Goal: Task Accomplishment & Management: Manage account settings

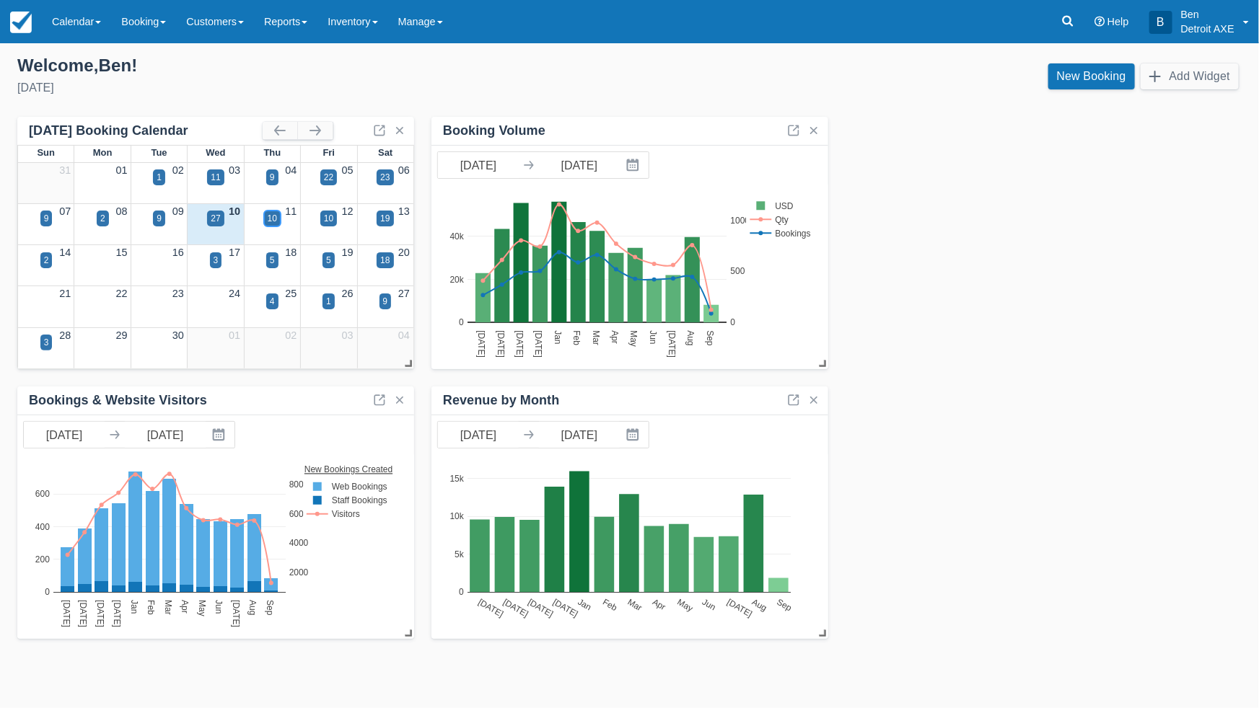
click at [276, 221] on div "10" at bounding box center [272, 218] width 9 height 13
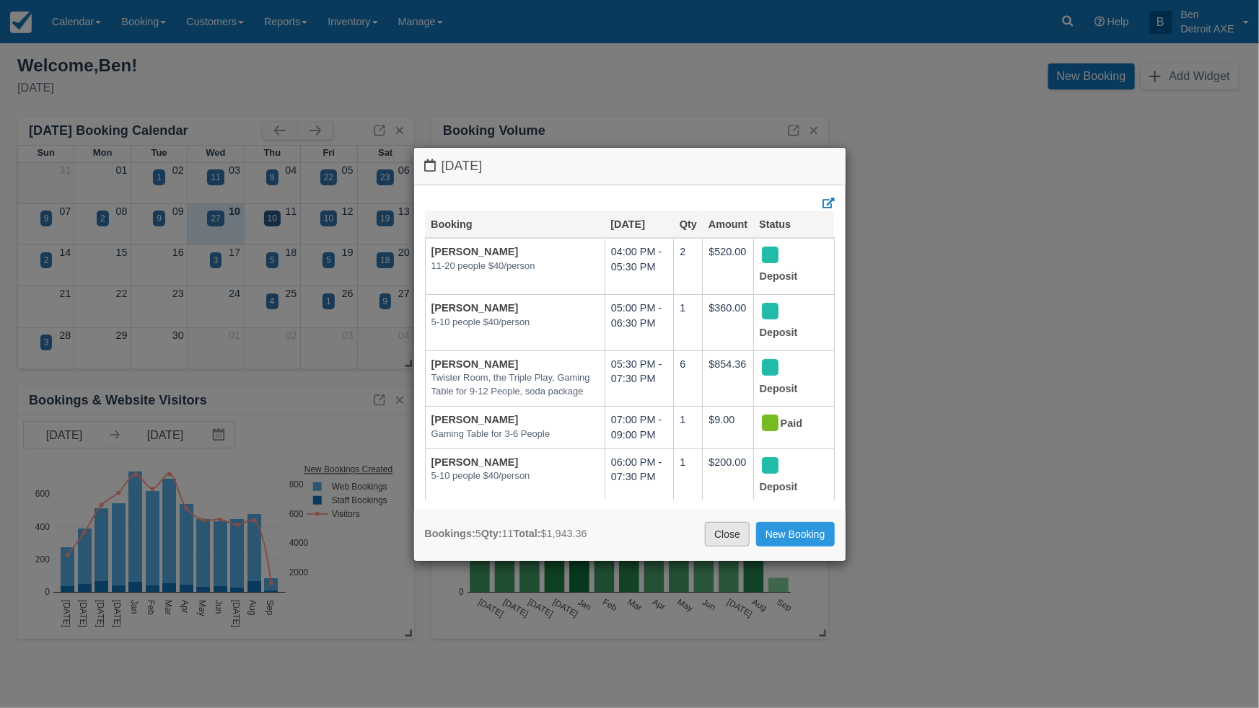
click at [717, 537] on link "Close" at bounding box center [727, 534] width 45 height 25
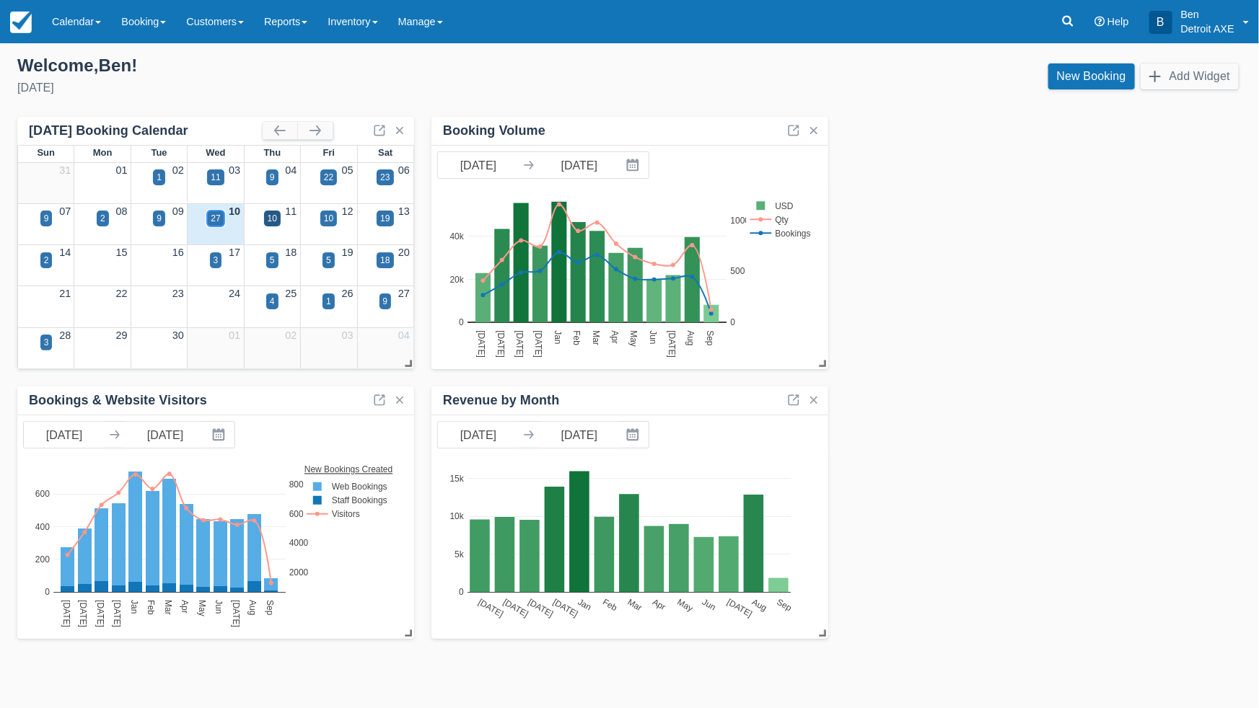
click at [219, 221] on div "27" at bounding box center [215, 218] width 9 height 13
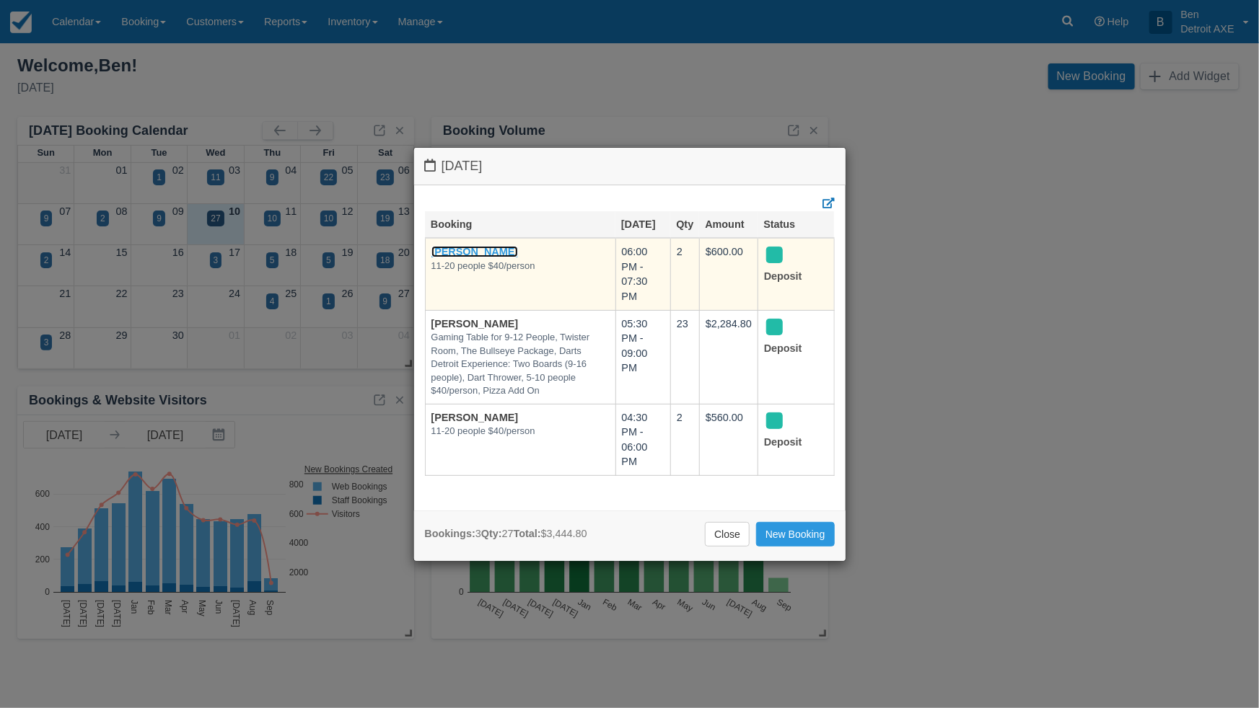
click at [477, 250] on link "Lindsey Strom" at bounding box center [474, 252] width 87 height 12
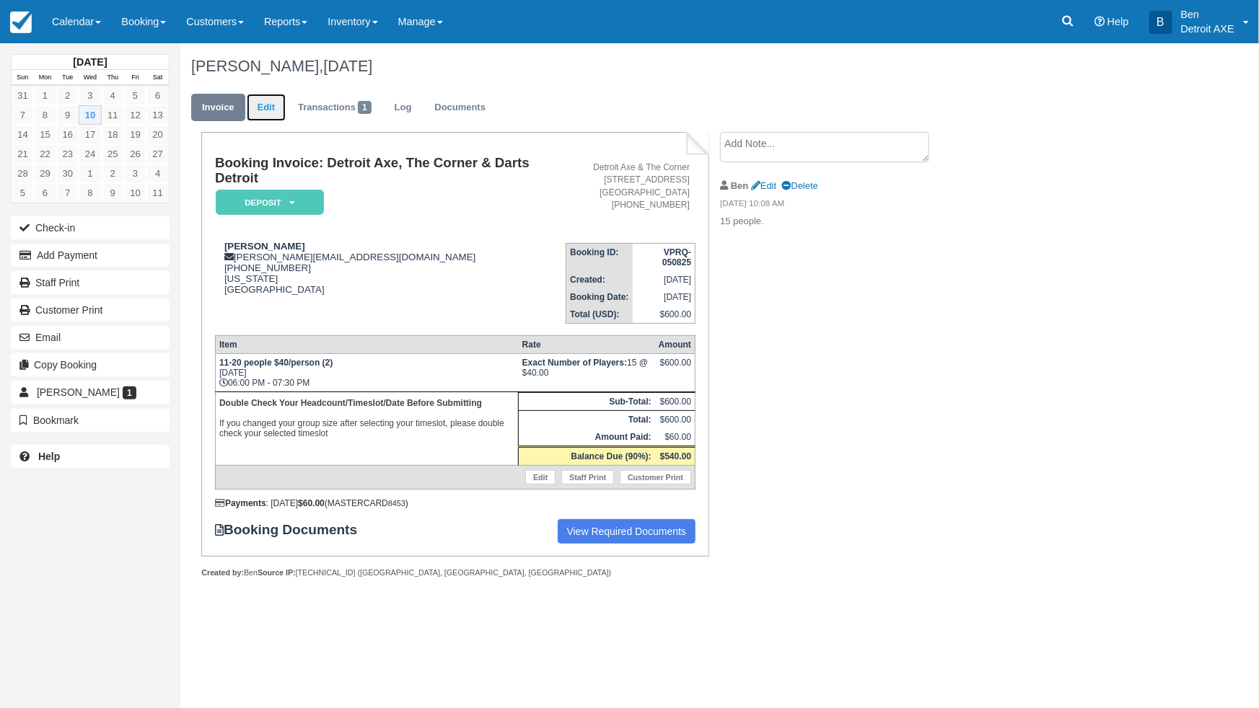
click at [263, 110] on link "Edit" at bounding box center [266, 108] width 39 height 28
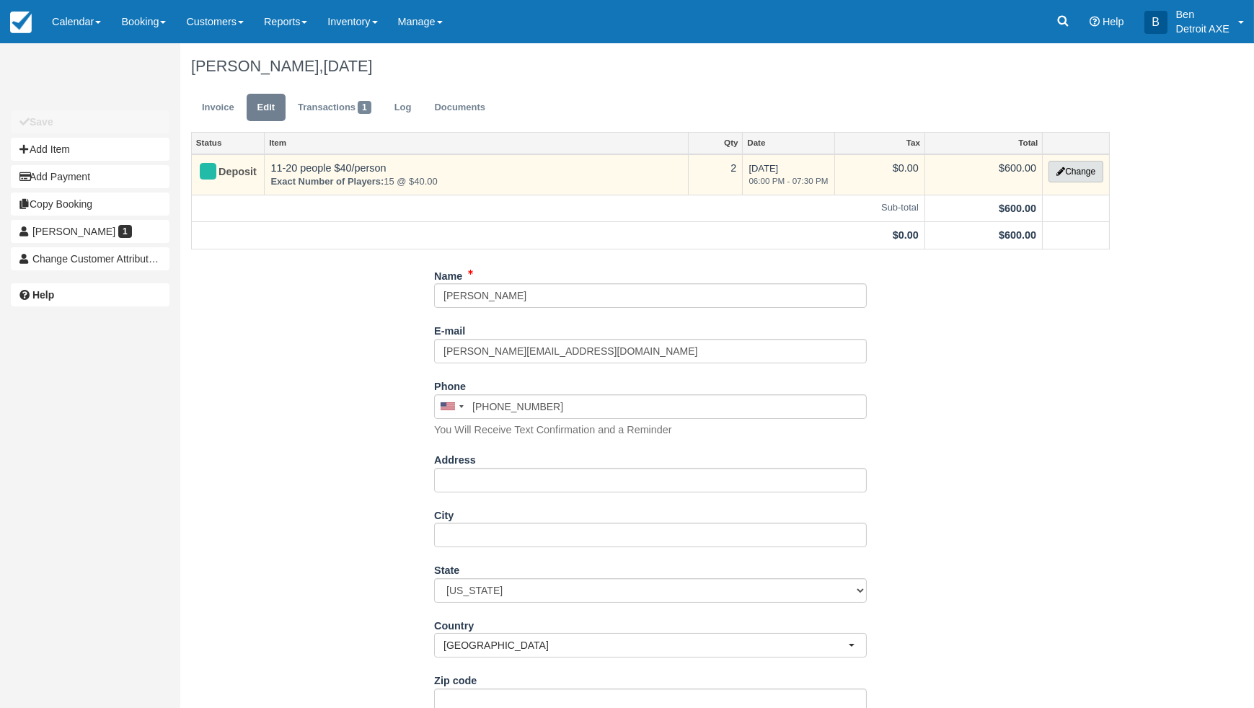
click at [1080, 173] on button "Change" at bounding box center [1076, 172] width 55 height 22
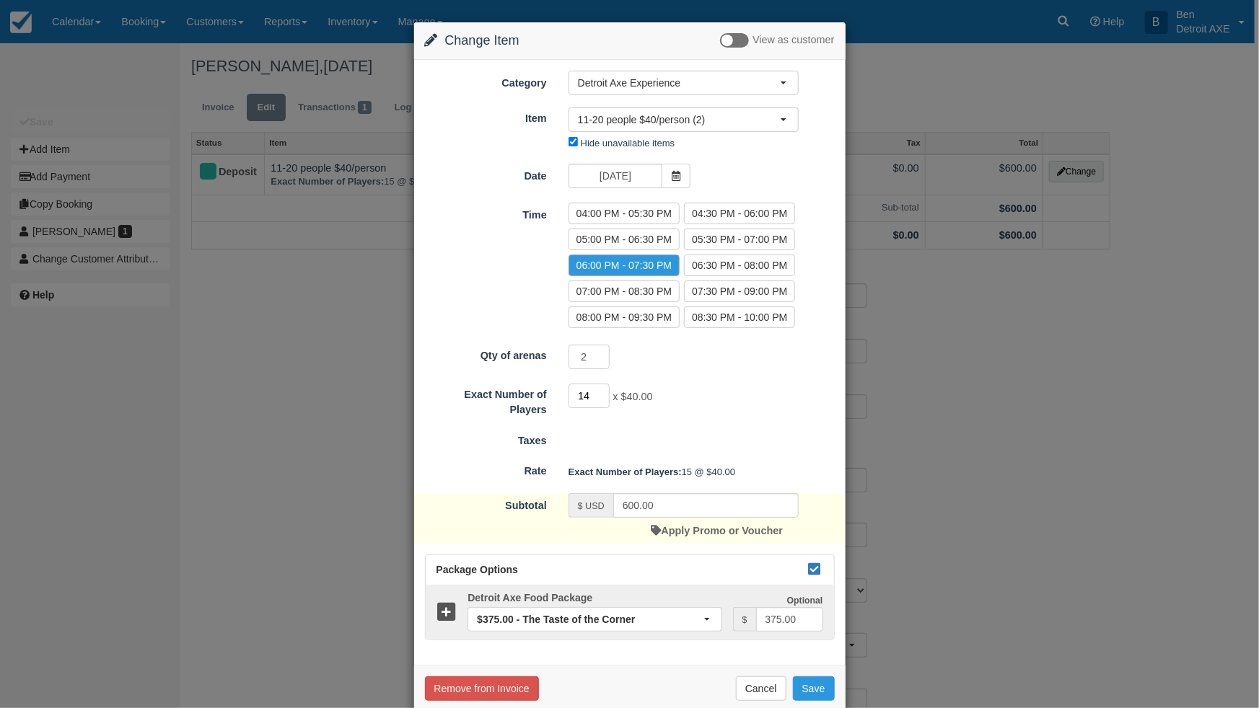
click at [599, 400] on input "14" at bounding box center [589, 396] width 42 height 25
click at [599, 400] on input "13" at bounding box center [589, 396] width 42 height 25
click at [599, 400] on input "12" at bounding box center [589, 396] width 42 height 25
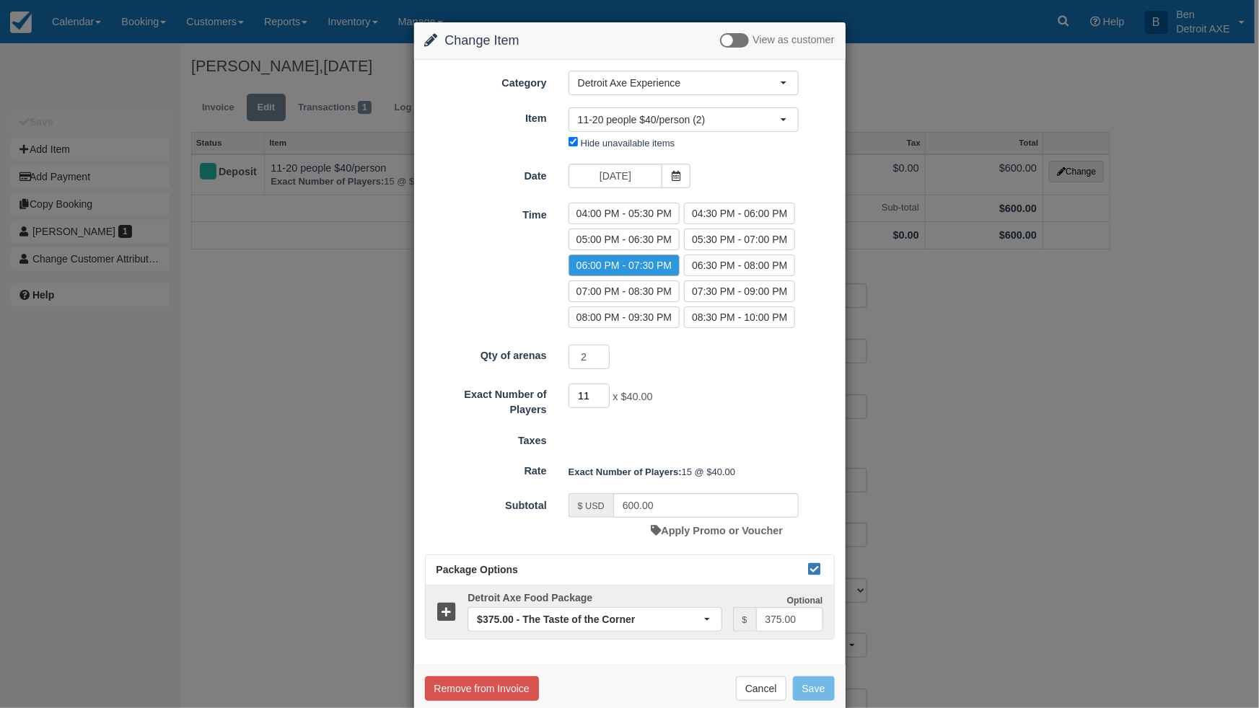
type input "11"
click at [599, 400] on input "11" at bounding box center [589, 396] width 42 height 25
type input "440.00"
click at [780, 118] on span "button" at bounding box center [783, 119] width 6 height 3
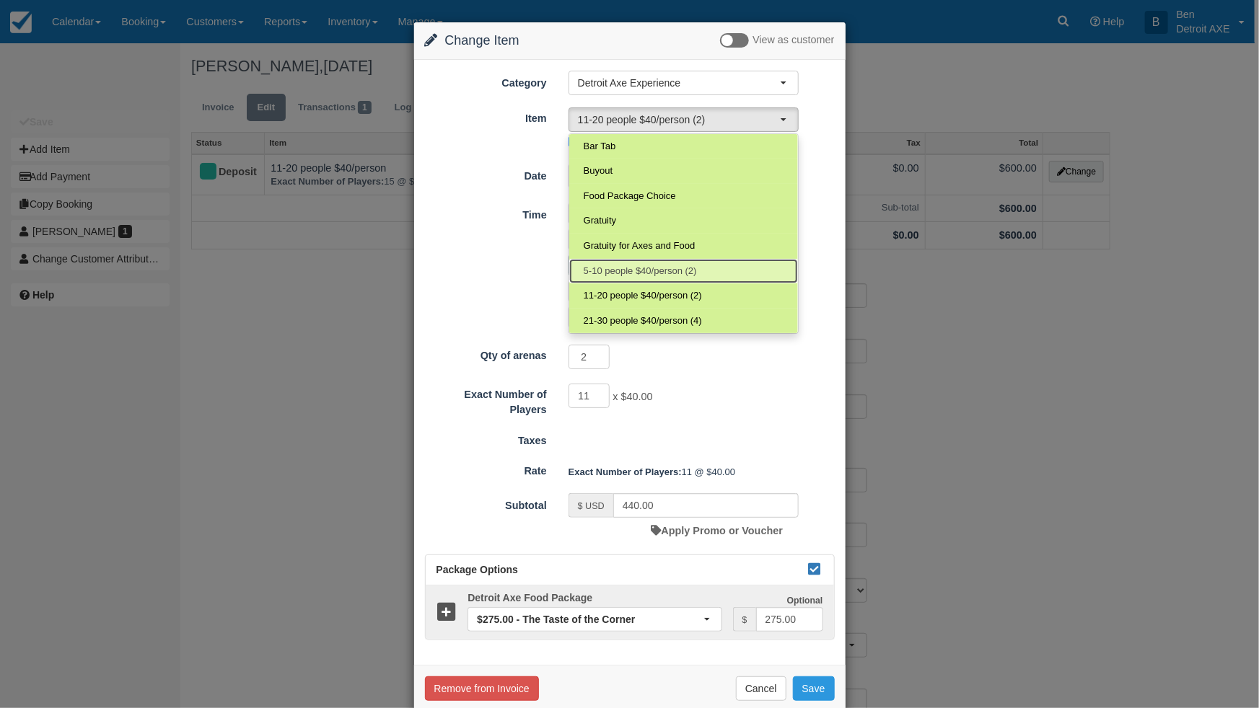
click at [627, 269] on span "5-10 people $40/person (2)" at bounding box center [639, 272] width 113 height 14
select select "103"
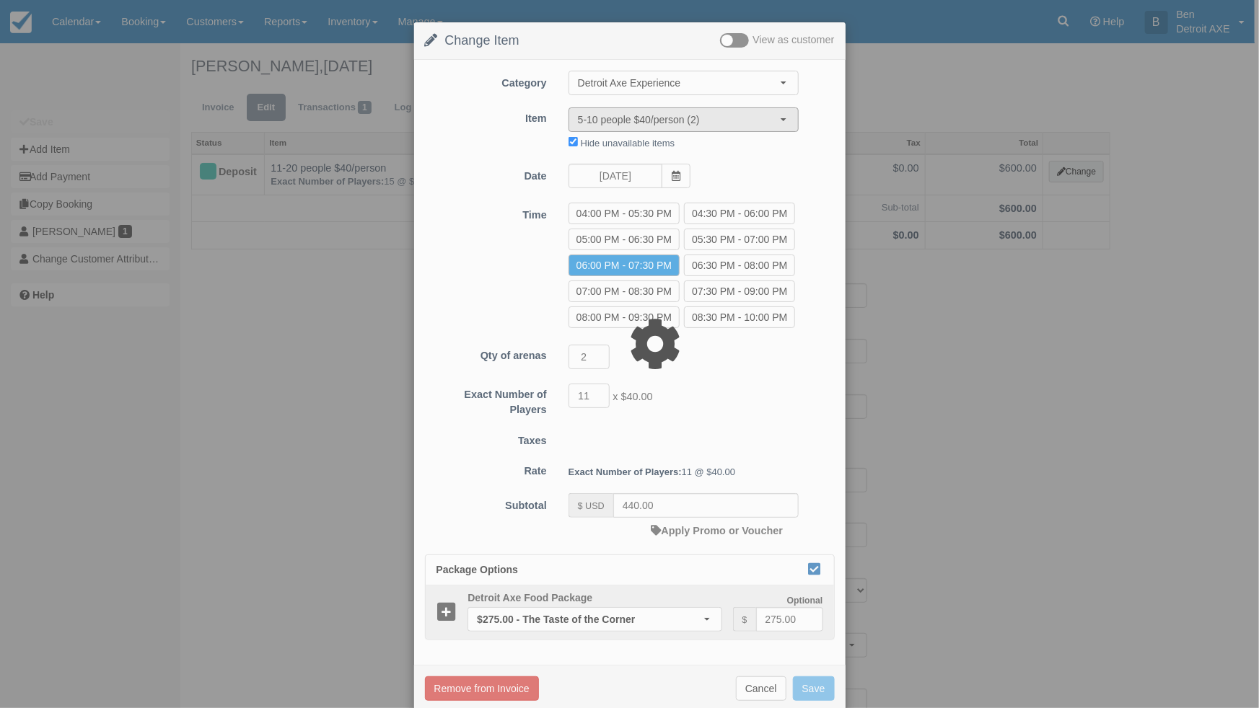
type input "400.00"
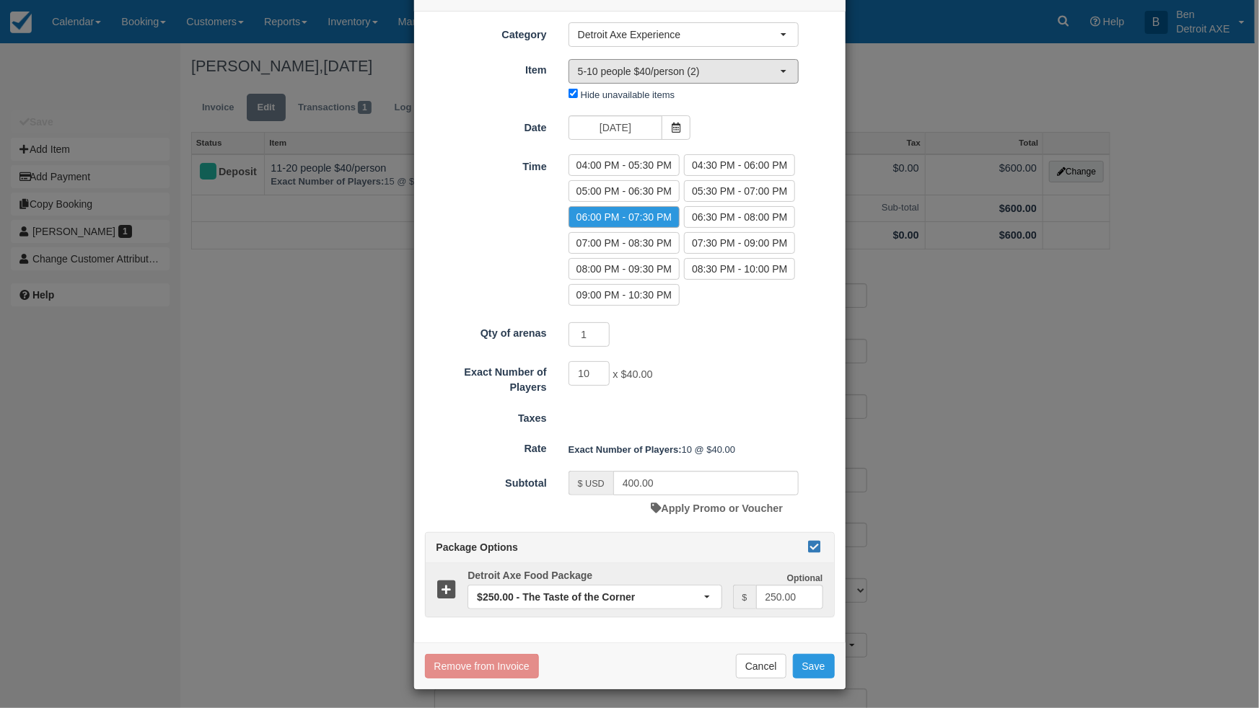
scroll to position [50, 0]
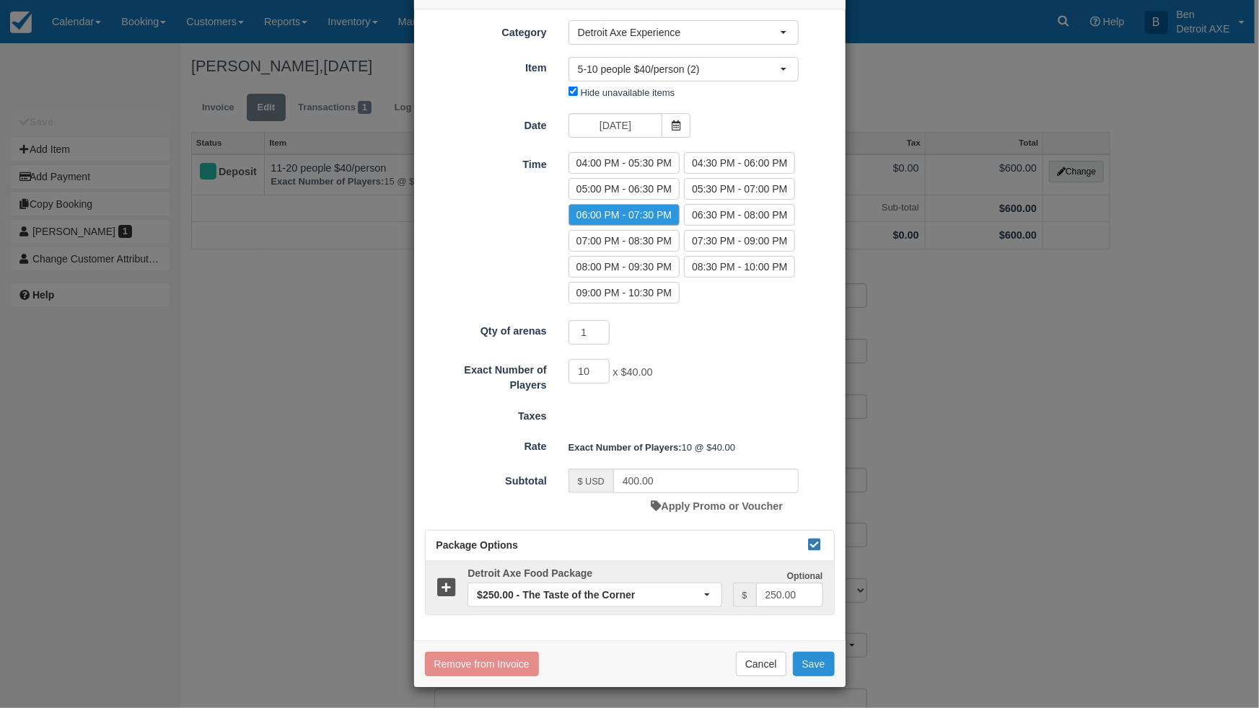
click at [812, 665] on button "Save" at bounding box center [814, 664] width 42 height 25
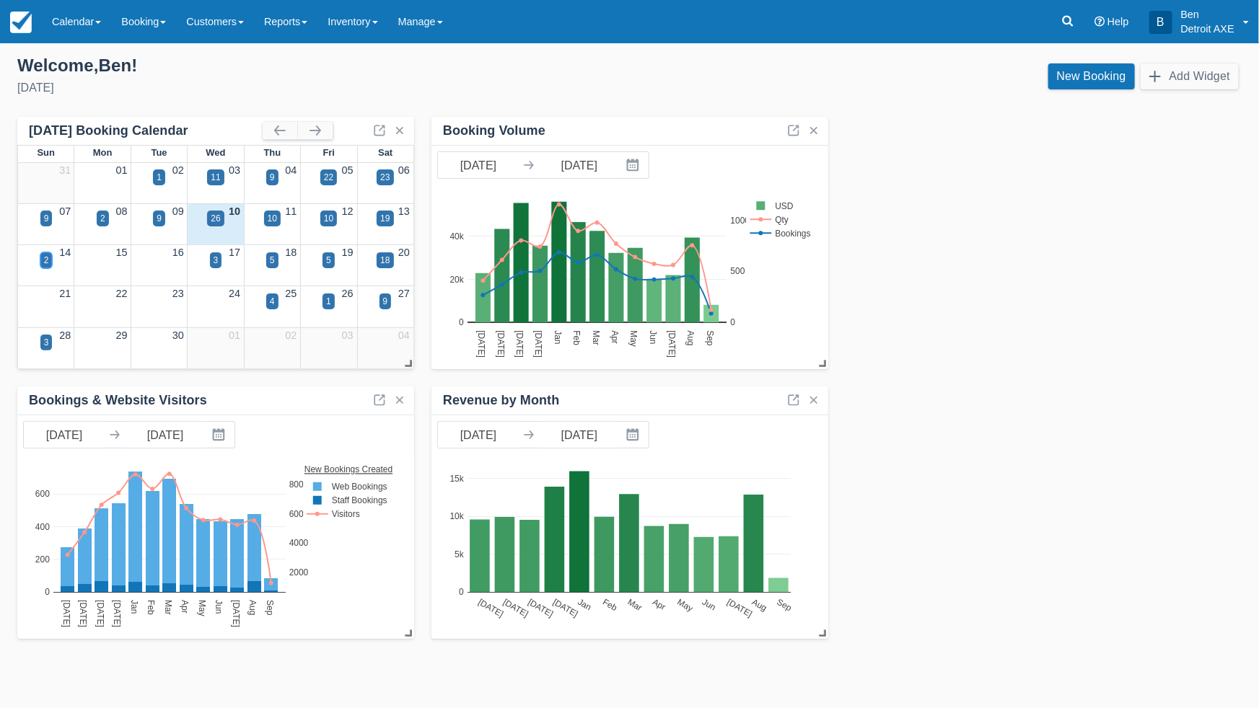
click at [46, 261] on div "2" at bounding box center [46, 260] width 5 height 13
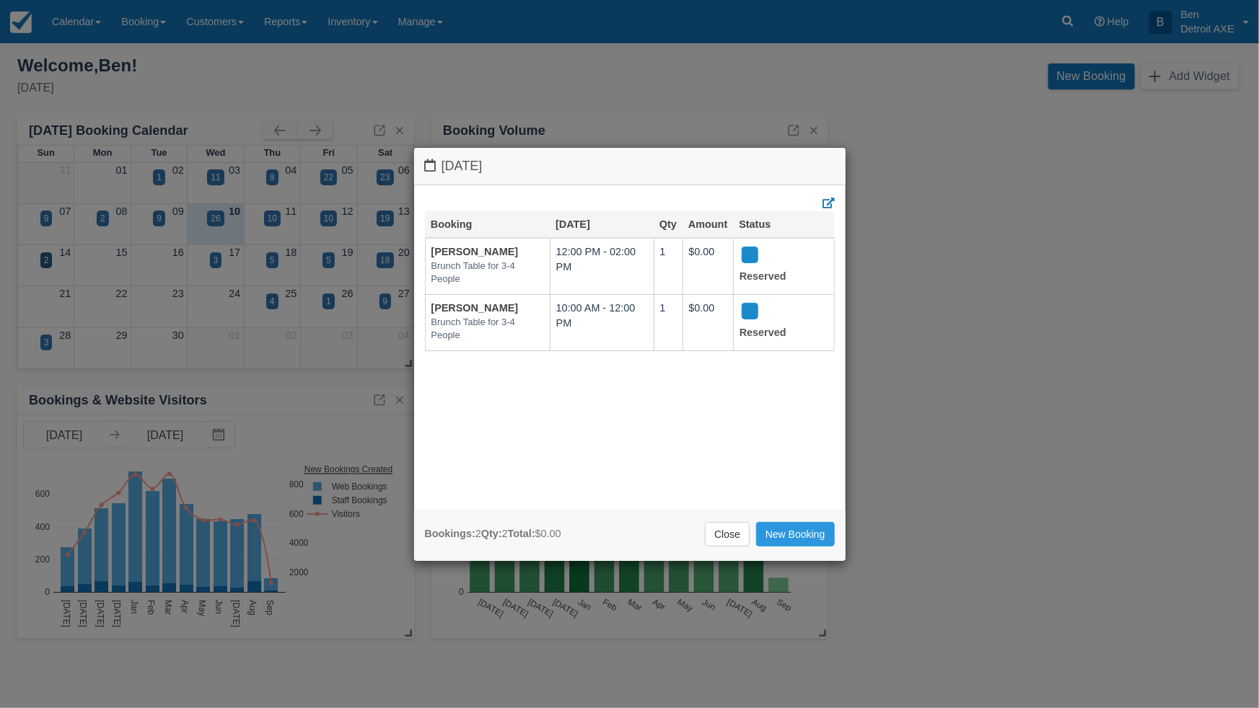
click at [542, 596] on div "[DATE] Booking [DATE] Qty Amount Status [PERSON_NAME] Brunch Table for 3-4 Peop…" at bounding box center [629, 354] width 1259 height 708
